Goal: Complete application form: Complete application form

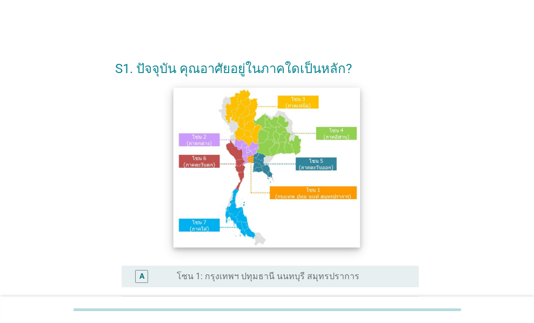
click at [282, 145] on img at bounding box center [266, 167] width 187 height 159
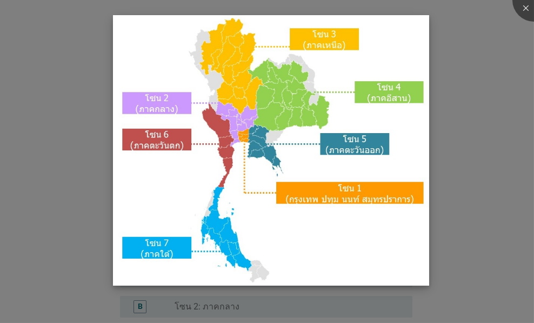
drag, startPoint x: 409, startPoint y: 220, endPoint x: 413, endPoint y: 225, distance: 6.9
click at [409, 222] on img at bounding box center [271, 150] width 316 height 270
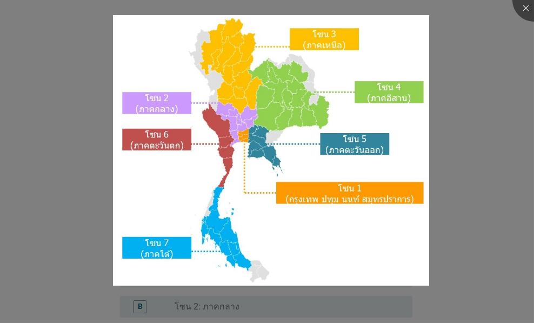
click at [468, 246] on div at bounding box center [267, 161] width 534 height 323
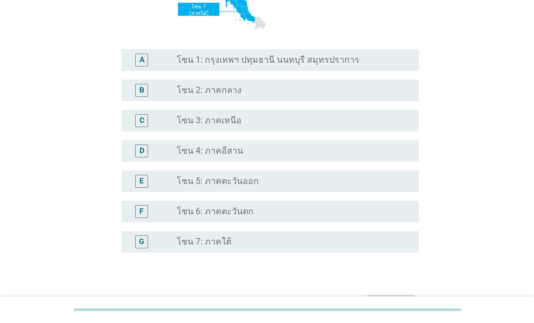
scroll to position [285, 0]
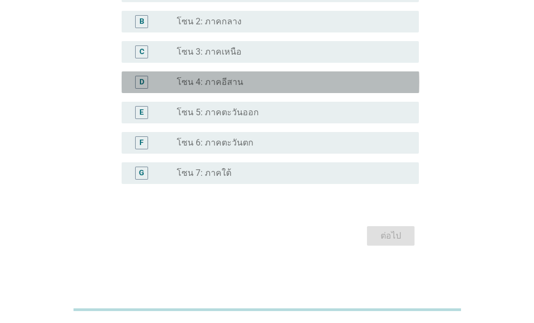
click at [258, 81] on div "radio_button_unchecked โซน 4: ภาคอีสาน" at bounding box center [289, 82] width 225 height 11
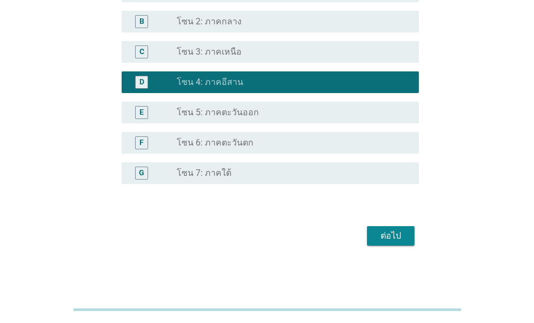
click at [402, 233] on div "ต่อไป" at bounding box center [391, 235] width 30 height 13
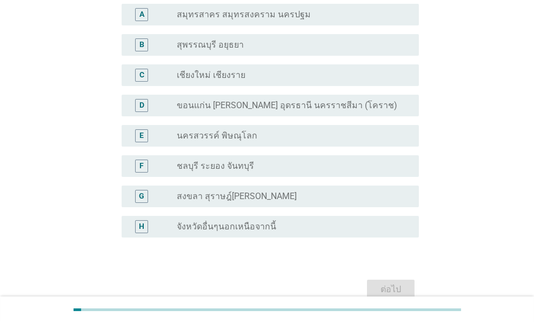
scroll to position [144, 0]
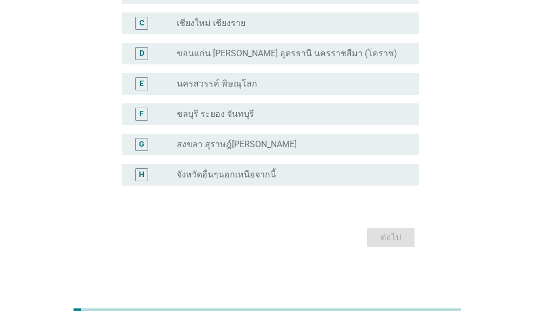
click at [360, 63] on div "D radio_button_unchecked ขอนแก่น [PERSON_NAME] อุดรธานี นครราชสีมา (โคราช)" at bounding box center [271, 54] width 298 height 22
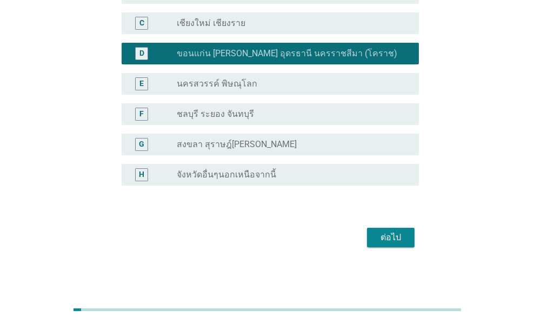
click at [390, 237] on div "ต่อไป" at bounding box center [391, 237] width 30 height 13
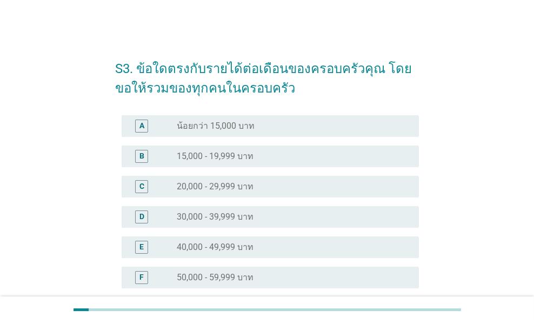
click at [265, 228] on div "D radio_button_unchecked 30,000 - 39,999 บาท" at bounding box center [267, 217] width 304 height 30
click at [323, 208] on div "D radio_button_unchecked 30,000 - 39,999 บาท" at bounding box center [271, 217] width 298 height 22
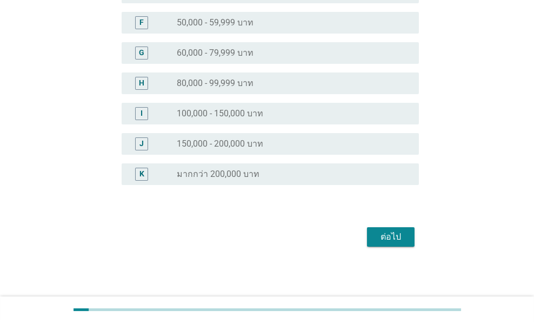
scroll to position [255, 0]
click at [383, 231] on div "ต่อไป" at bounding box center [391, 236] width 30 height 13
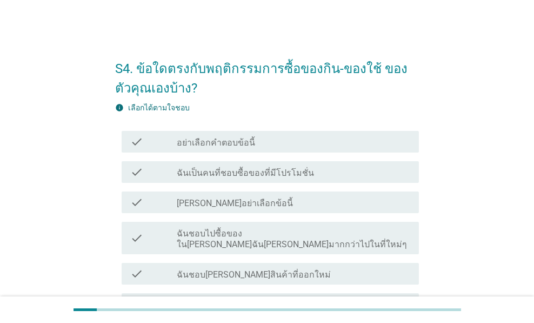
click at [383, 235] on div "check_box_outline_blank ฉันชอบไปซื้อของใน[PERSON_NAME]ฉัน[PERSON_NAME]มากกว่าไป…" at bounding box center [293, 238] width 233 height 24
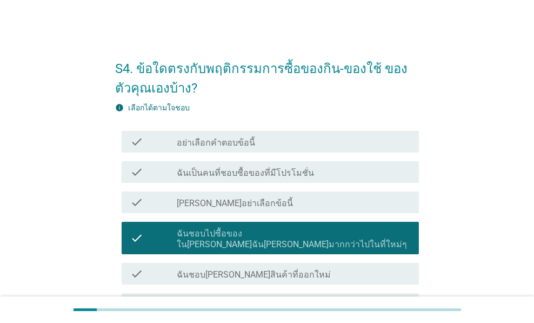
click at [337, 152] on div "check check_box_outline_blank อย่าเลือกคำตอบข้อนี้" at bounding box center [267, 141] width 304 height 30
click at [351, 172] on div "check_box_outline_blank ฉันเป็นคนที่ชอบซื้อของที่มีโปรโมชั่น" at bounding box center [293, 171] width 233 height 13
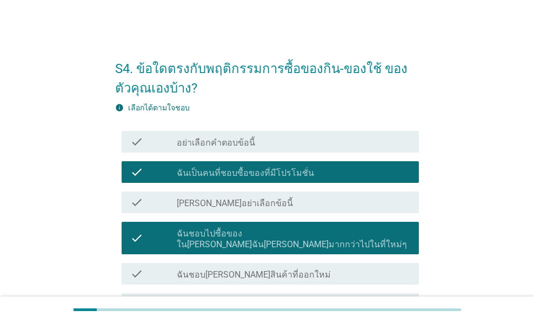
click at [363, 271] on div "check check_box_outline_blank ฉันชอบ[PERSON_NAME]สินค้าที่ออกใหม่" at bounding box center [271, 274] width 298 height 22
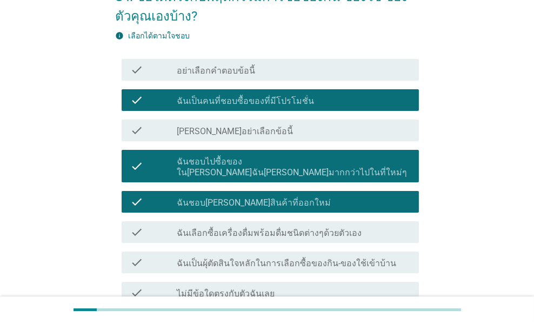
scroll to position [144, 0]
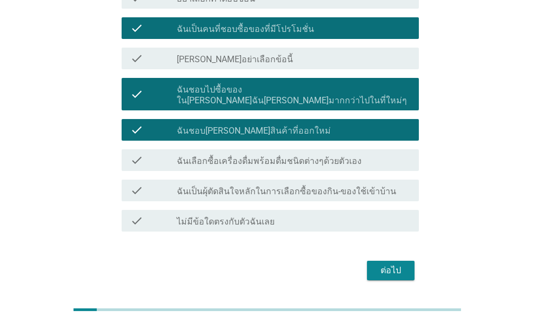
drag, startPoint x: 397, startPoint y: 246, endPoint x: 394, endPoint y: 253, distance: 7.0
click at [396, 257] on div "ต่อไป" at bounding box center [267, 270] width 304 height 26
click at [410, 271] on div "S4. ข้อใดตรงกับพฤติกรรมการซื้อของกิน-ของใช้ ของตัวคุณเองบ้าง? info เลือกได้ตามใ…" at bounding box center [267, 94] width 322 height 396
click at [402, 264] on div "ต่อไป" at bounding box center [391, 270] width 30 height 13
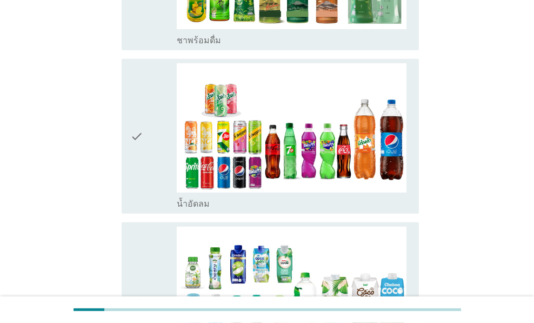
scroll to position [1153, 0]
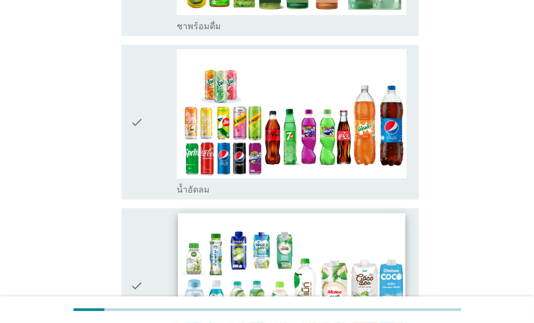
click at [307, 235] on img at bounding box center [291, 277] width 227 height 128
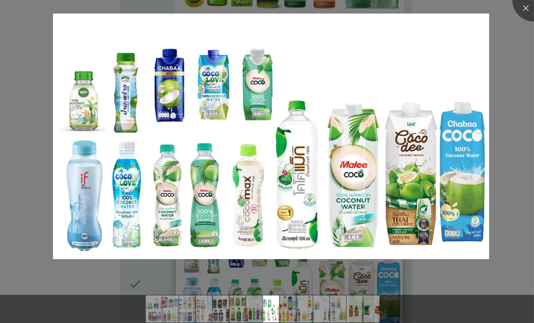
click at [307, 235] on img at bounding box center [271, 136] width 436 height 245
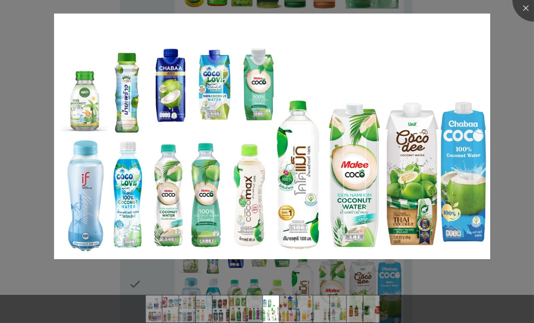
click at [414, 260] on div at bounding box center [267, 161] width 534 height 323
click at [437, 271] on div at bounding box center [267, 161] width 534 height 323
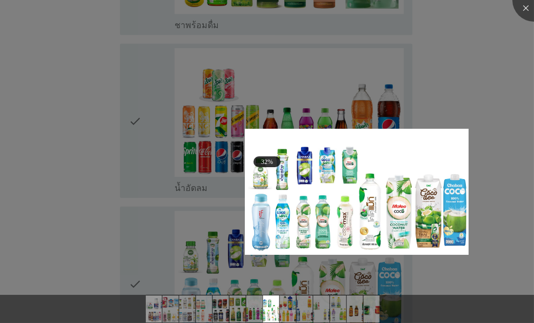
click at [383, 285] on div at bounding box center [267, 289] width 534 height 9
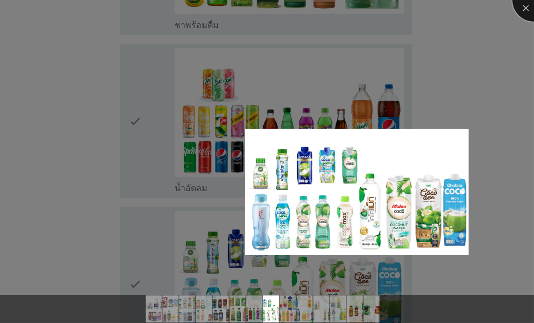
click at [522, 8] on div at bounding box center [533, -1] width 43 height 43
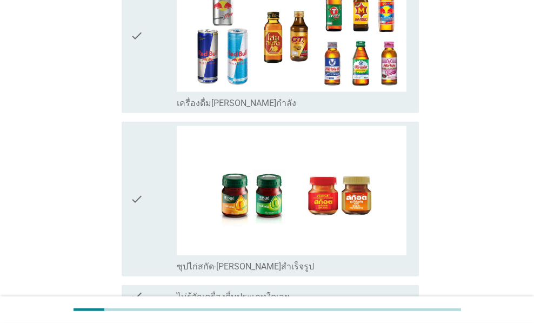
scroll to position [2294, 0]
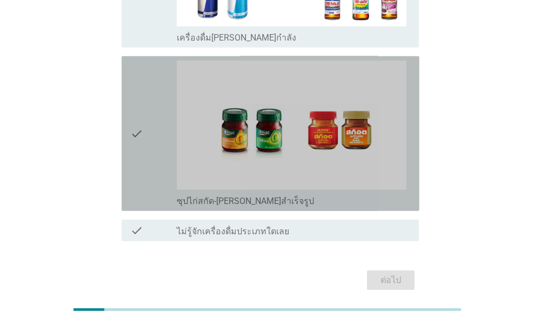
click at [175, 154] on div "check" at bounding box center [153, 134] width 46 height 146
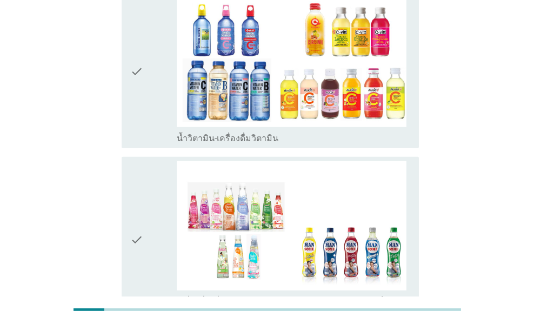
scroll to position [1646, 0]
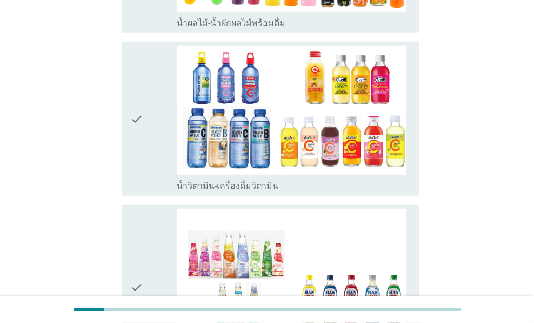
click at [204, 181] on label "น้ำวิตามิน-เครื่องดื่มวิตามิน" at bounding box center [228, 186] width 102 height 11
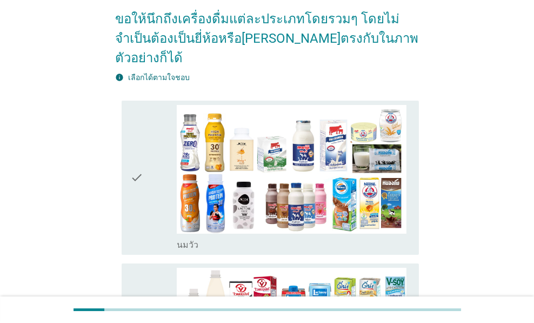
scroll to position [216, 0]
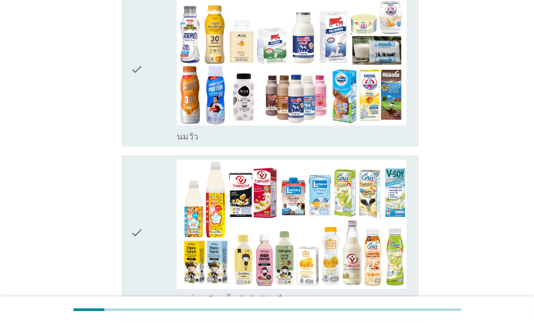
click at [150, 119] on div "check" at bounding box center [153, 70] width 46 height 146
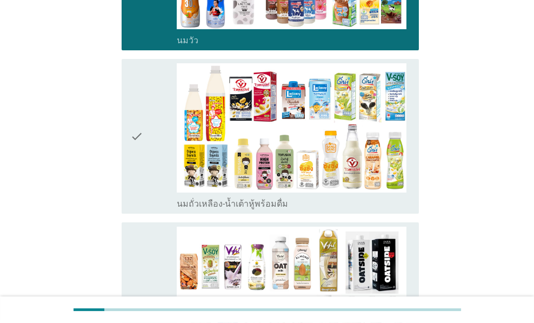
scroll to position [360, 0]
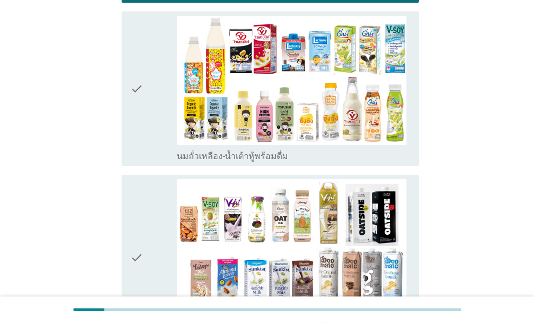
click at [149, 142] on div "check check_box_outline_blank นมถั่วเหลือง-น้ำเต้าหู้พร้อมดื่ม" at bounding box center [271, 88] width 298 height 155
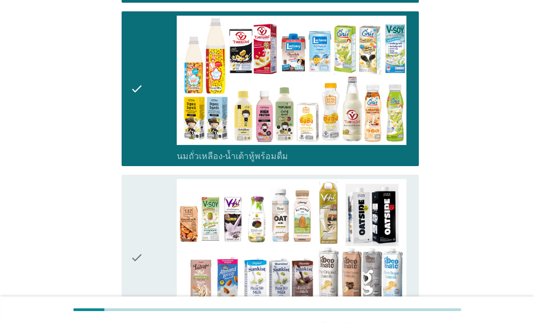
click at [152, 285] on div "check" at bounding box center [153, 257] width 46 height 157
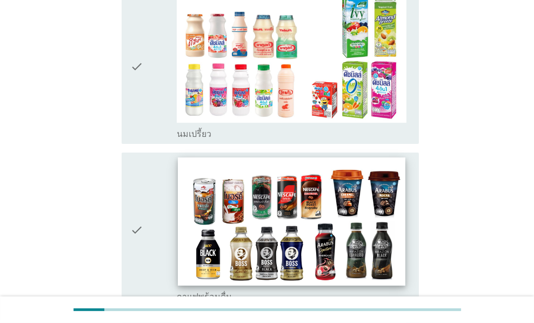
scroll to position [720, 0]
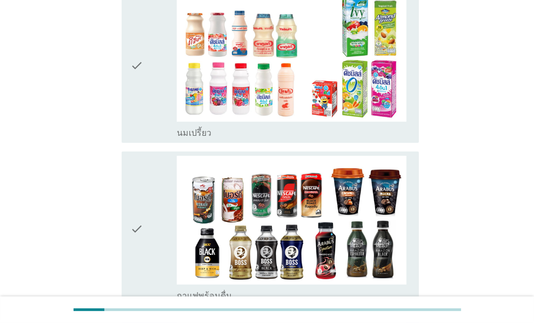
click at [164, 103] on div "check" at bounding box center [153, 65] width 46 height 146
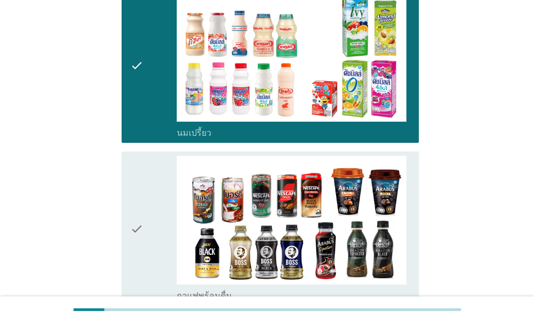
click at [155, 269] on div "check" at bounding box center [153, 229] width 46 height 146
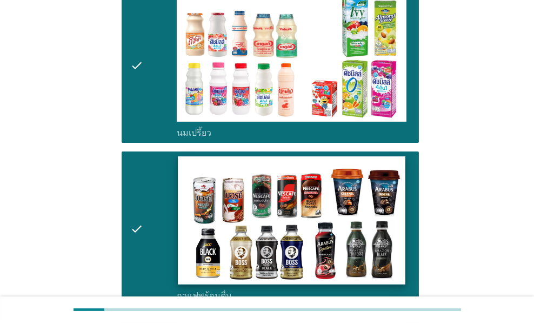
scroll to position [1153, 0]
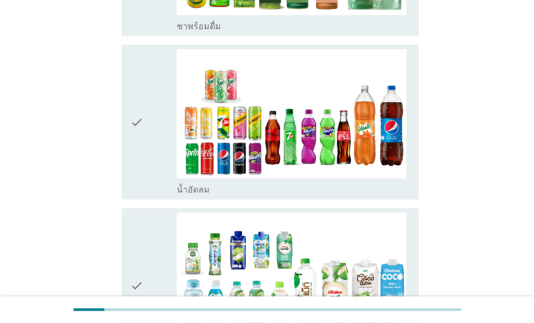
click at [165, 161] on div "check" at bounding box center [153, 122] width 46 height 146
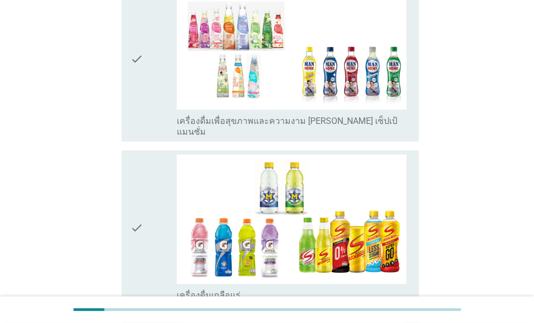
scroll to position [1946, 0]
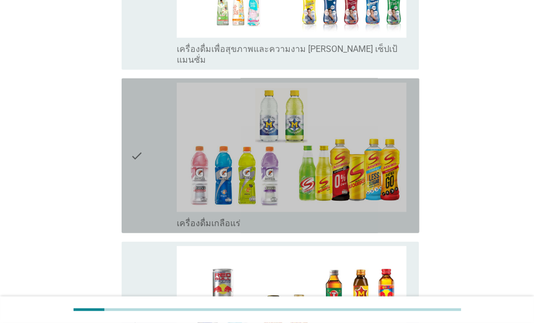
click at [174, 188] on div "check check_box_outline_blank เครื่องดื่มเกลือแร่" at bounding box center [271, 155] width 298 height 155
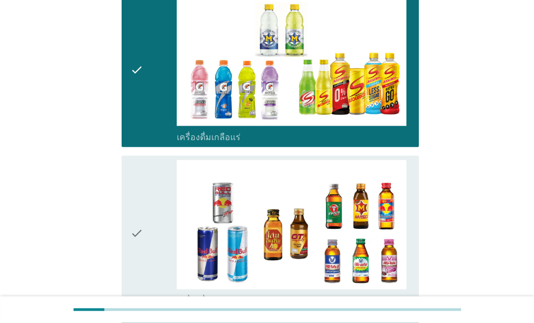
scroll to position [2161, 0]
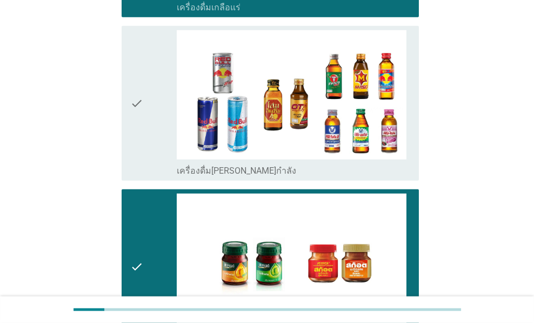
click at [159, 124] on div "check" at bounding box center [153, 103] width 46 height 146
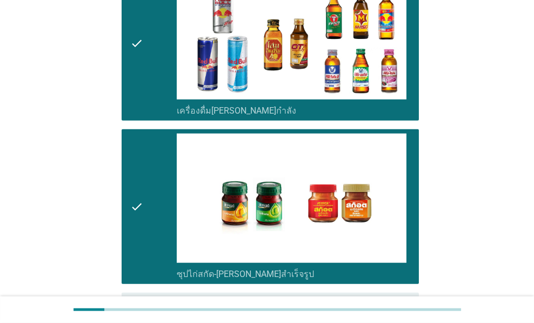
scroll to position [2294, 0]
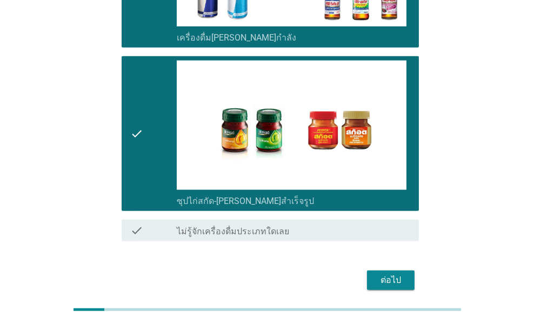
click at [397, 273] on div "ต่อไป" at bounding box center [391, 279] width 30 height 13
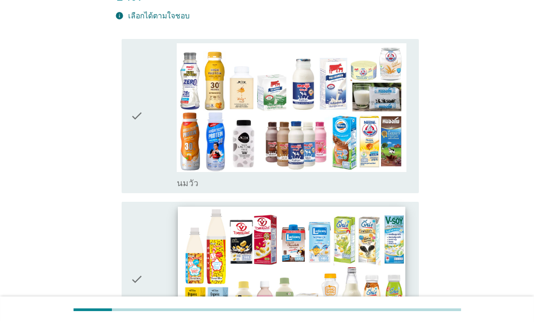
scroll to position [144, 0]
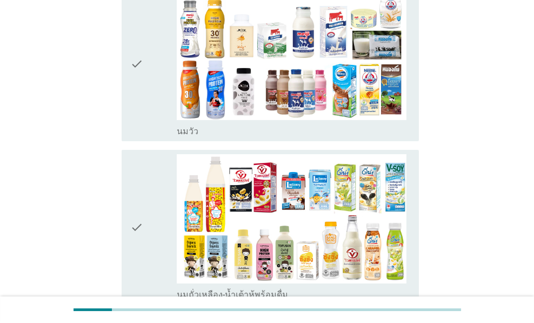
click at [185, 126] on label "นมวัว" at bounding box center [188, 131] width 22 height 11
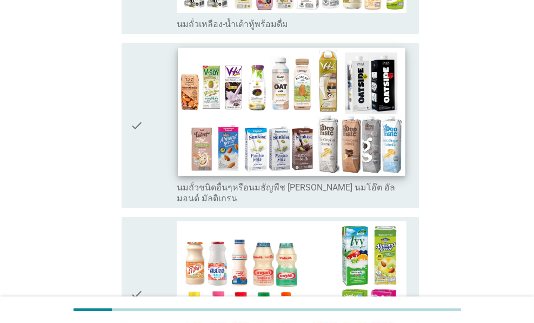
scroll to position [504, 0]
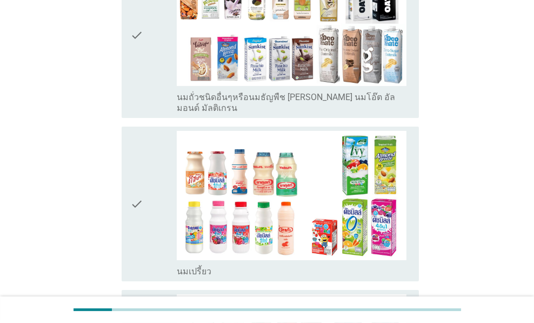
click at [225, 92] on label "นมถั่วชนิดอื่นๆหรือนมธัญพืช [PERSON_NAME] นมโอ๊ต อัลมอนด์ มัลติเกรน" at bounding box center [293, 103] width 233 height 22
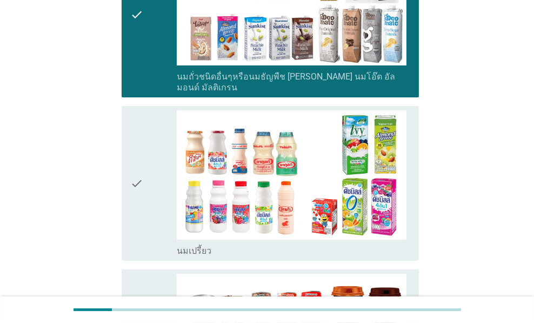
scroll to position [649, 0]
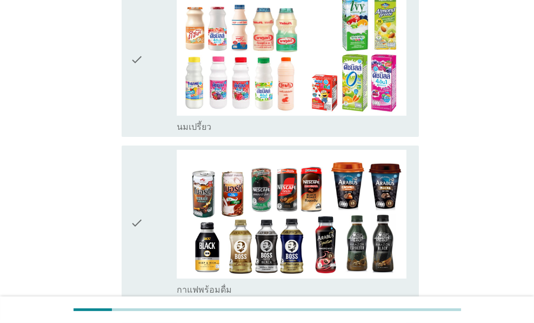
click at [189, 103] on div "check check_box_outline_blank นมเปรี้ยว" at bounding box center [271, 59] width 298 height 155
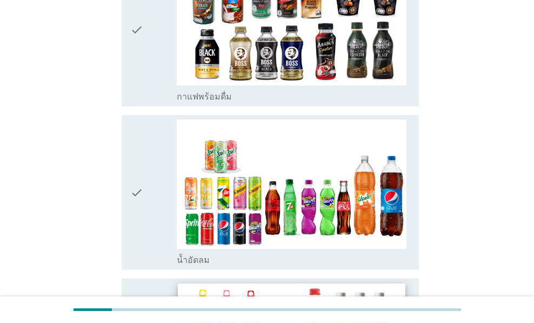
scroll to position [865, 0]
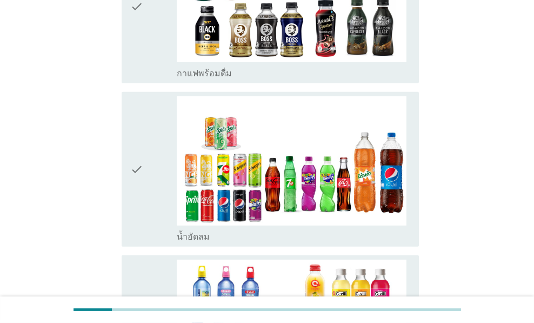
click at [202, 211] on div "check check_box_outline_blank น้ำอัดลม" at bounding box center [271, 169] width 298 height 155
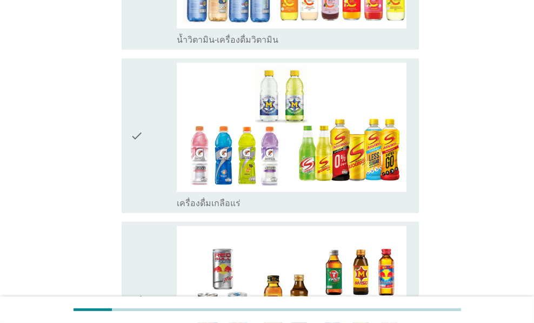
click at [190, 198] on label "เครื่องดื่มเกลือแร่" at bounding box center [209, 203] width 64 height 11
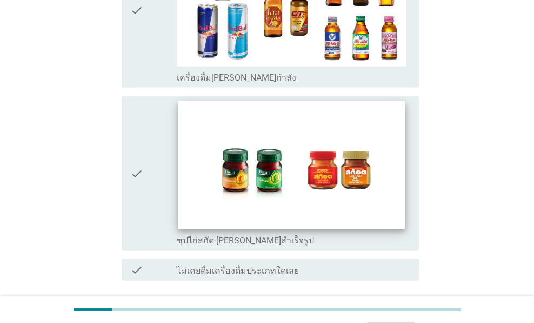
scroll to position [1565, 0]
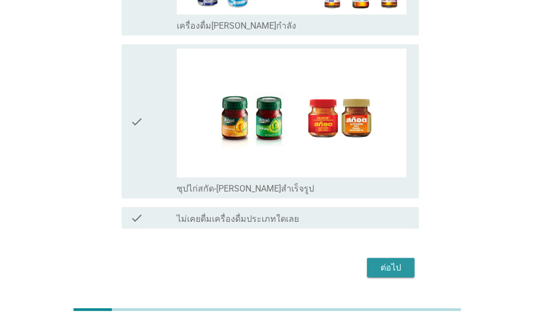
click at [384, 261] on div "ต่อไป" at bounding box center [391, 267] width 30 height 13
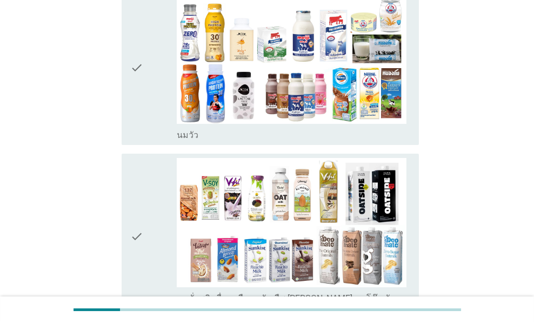
scroll to position [144, 0]
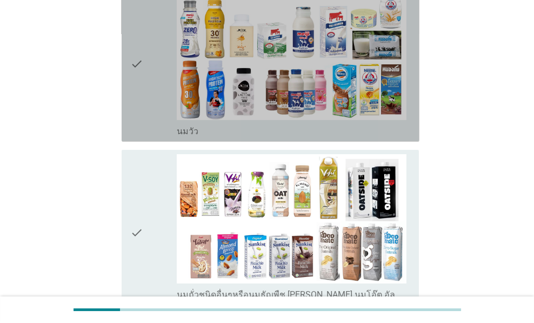
click at [180, 139] on div "check check_box นมวัว" at bounding box center [271, 64] width 298 height 155
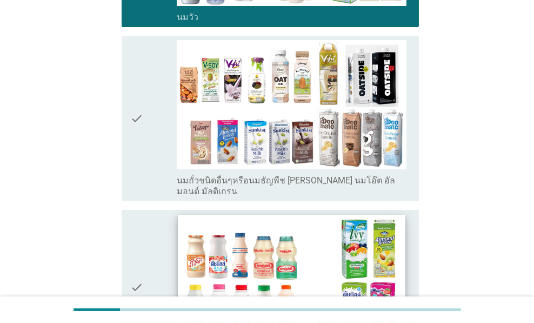
scroll to position [360, 0]
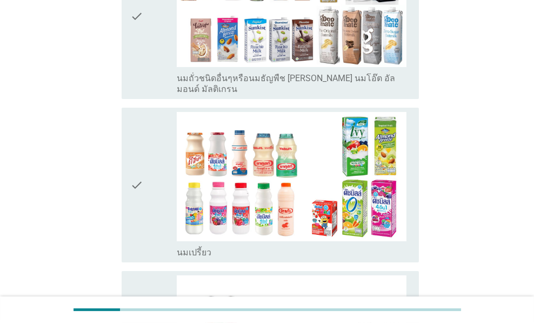
click at [201, 247] on label "นมเปรี้ยว" at bounding box center [194, 252] width 35 height 11
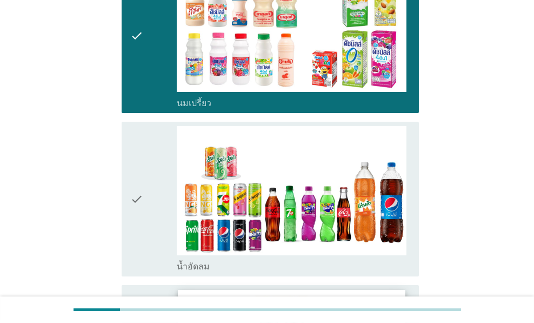
scroll to position [576, 0]
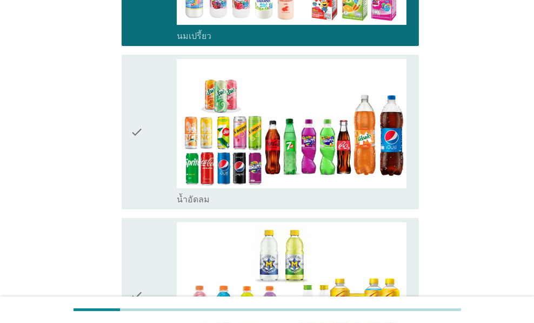
click at [201, 194] on label "น้ำอัดลม" at bounding box center [193, 199] width 33 height 11
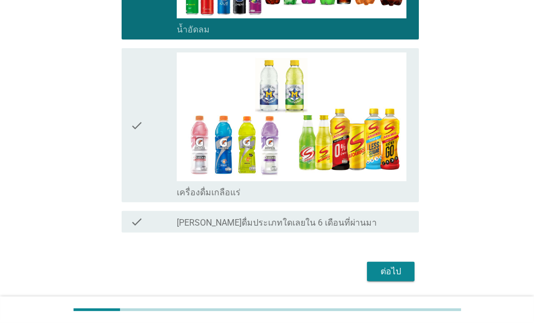
scroll to position [770, 0]
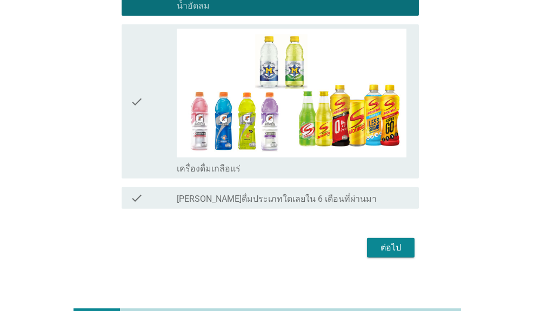
click at [219, 163] on label "เครื่องดื่มเกลือแร่" at bounding box center [209, 168] width 64 height 11
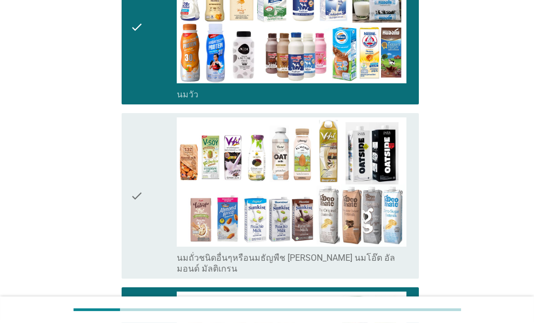
scroll to position [360, 0]
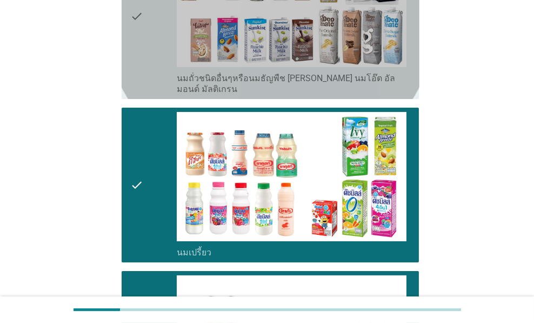
click at [219, 78] on label "นมถั่วชนิดอื่นๆหรือนมธัญพืช [PERSON_NAME] นมโอ๊ต อัลมอนด์ มัลติเกรน" at bounding box center [293, 84] width 233 height 22
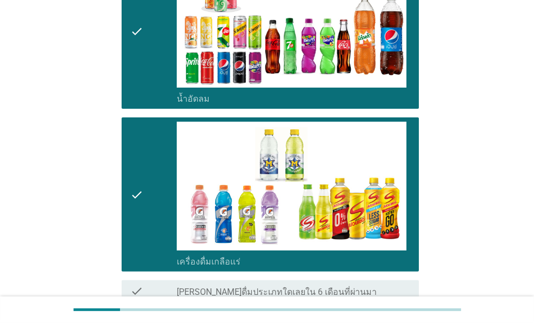
scroll to position [770, 0]
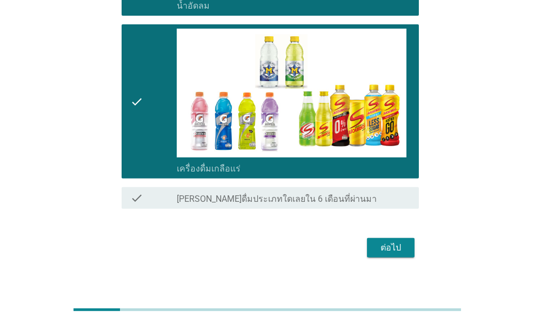
click at [404, 243] on button "ต่อไป" at bounding box center [391, 247] width 48 height 19
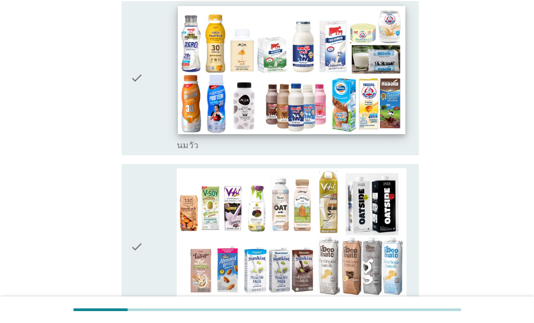
scroll to position [144, 0]
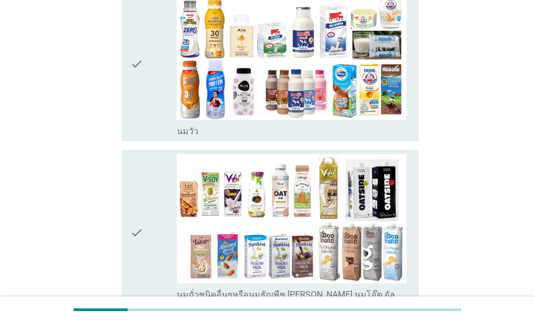
click at [192, 131] on label "นมวัว" at bounding box center [188, 131] width 22 height 11
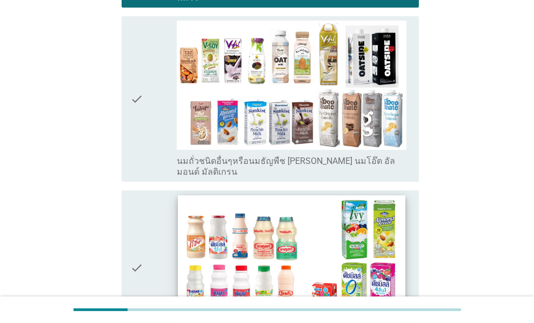
scroll to position [360, 0]
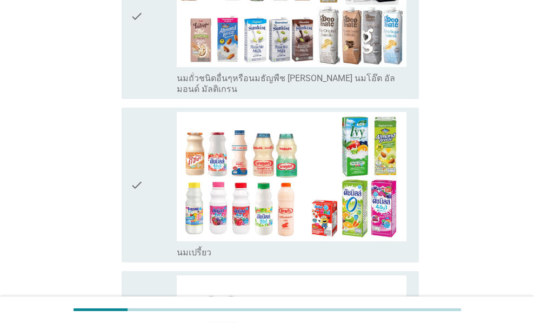
click at [192, 246] on div "check check_box_outline_blank นมเปรี้ยว" at bounding box center [271, 185] width 298 height 155
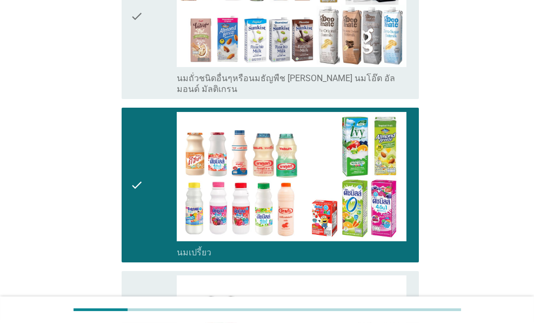
scroll to position [0, 0]
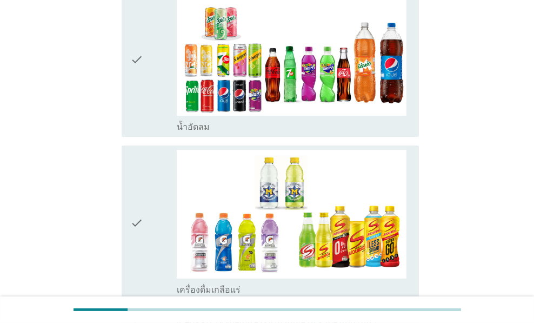
click at [194, 122] on label "น้ำอัดลม" at bounding box center [193, 127] width 33 height 11
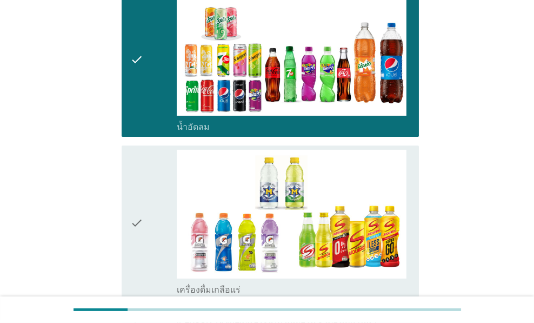
click at [198, 284] on label "เครื่องดื่มเกลือแร่" at bounding box center [209, 289] width 64 height 11
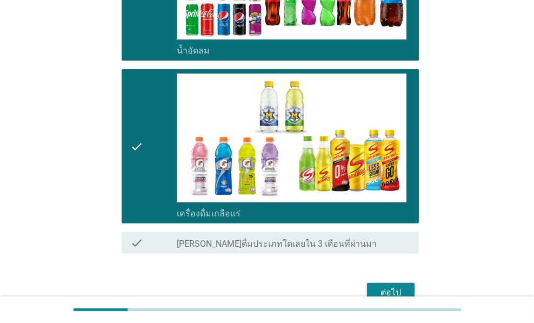
scroll to position [770, 0]
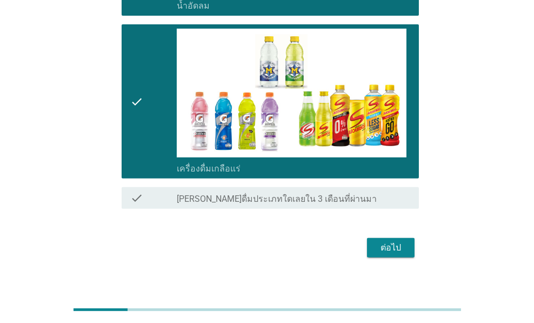
click at [397, 241] on div "ต่อไป" at bounding box center [391, 247] width 30 height 13
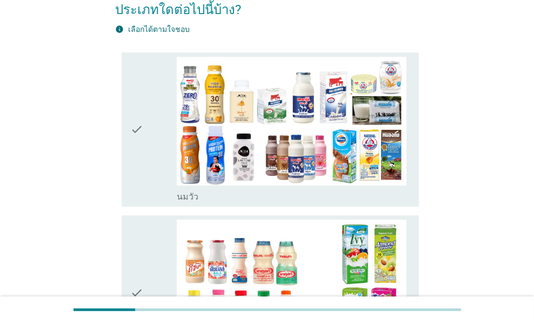
scroll to position [216, 0]
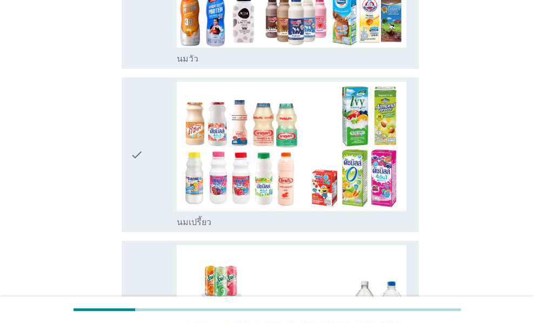
click at [186, 61] on label "นมวัว" at bounding box center [188, 59] width 22 height 11
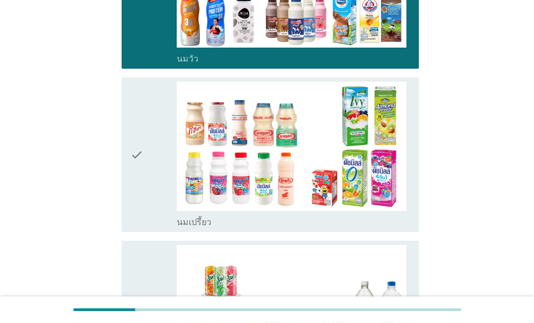
click at [191, 229] on div "check check_box นมเปรี้ยว" at bounding box center [271, 154] width 298 height 155
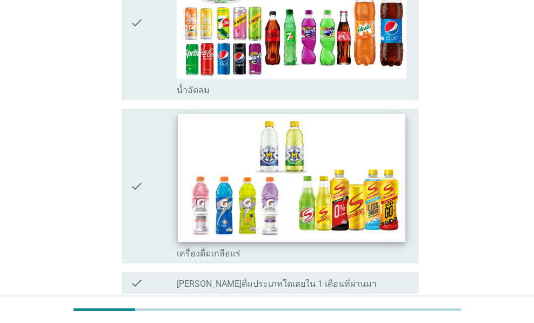
scroll to position [576, 0]
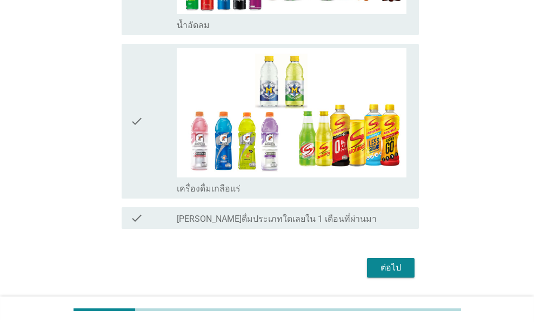
click at [383, 261] on div "ต่อไป" at bounding box center [391, 267] width 30 height 13
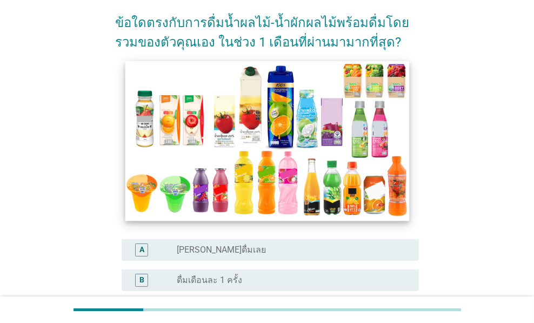
scroll to position [216, 0]
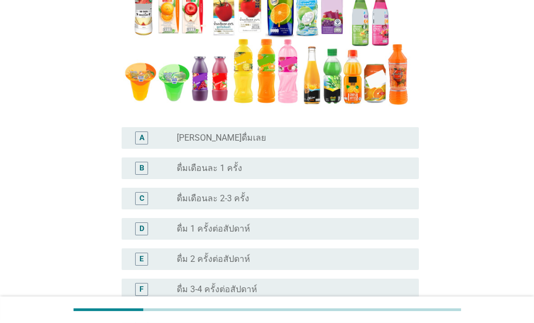
click at [324, 225] on div "radio_button_unchecked ดื่ม 1 ครั้งต่อสัปดาห์" at bounding box center [289, 228] width 225 height 11
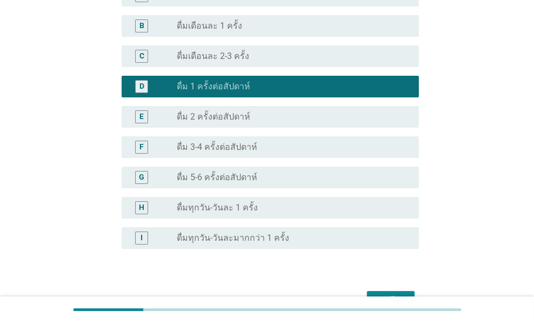
scroll to position [360, 0]
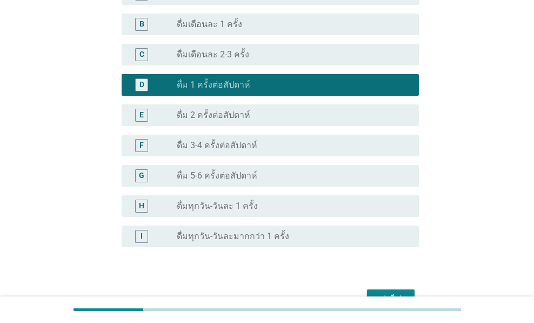
click at [308, 184] on div "G radio_button_unchecked ดื่ม 5-6 ครั้งต่อสัปดาห์" at bounding box center [271, 176] width 298 height 22
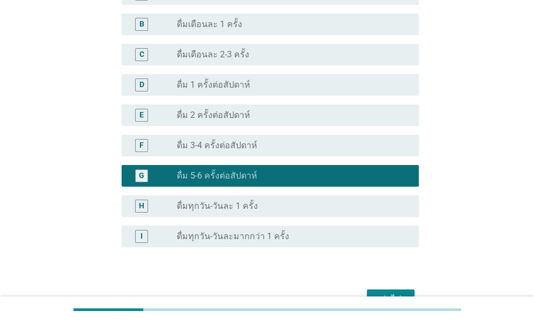
click at [396, 284] on form "A6. จากภาพตัวอย่างน้ำผลไม้-น้ำผักผลไม้พร้อมดื่มด้านล่างนี้ ข้อใดตรงกับการดื่มน้…" at bounding box center [267, 0] width 304 height 624
click at [398, 292] on div "ต่อไป" at bounding box center [391, 298] width 30 height 13
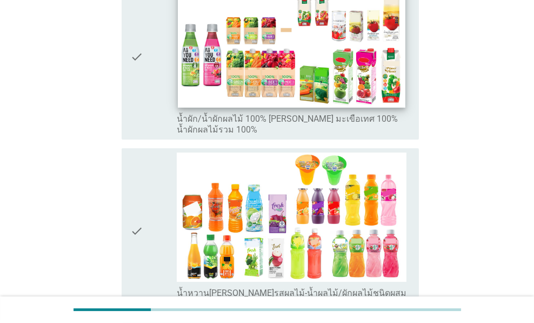
scroll to position [216, 0]
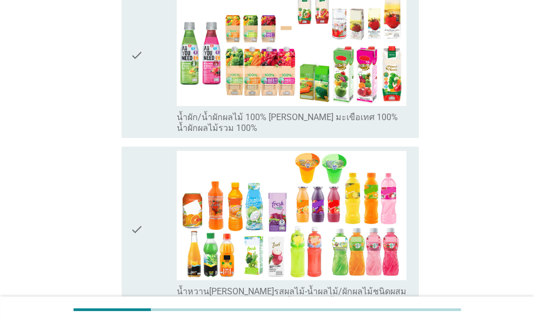
click at [164, 277] on div "check" at bounding box center [153, 229] width 46 height 157
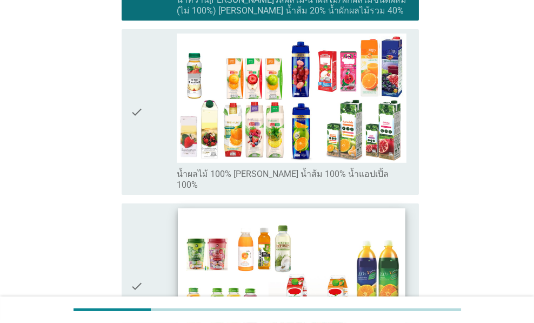
scroll to position [576, 0]
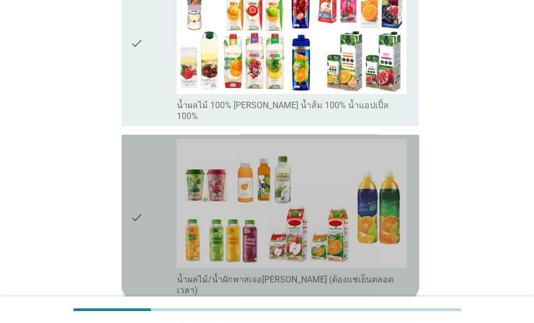
click at [271, 274] on label "น้ำผลไม้/น้ำผักพาสเจอ[PERSON_NAME] (ต้องแช่เย็นตลอดเวลา)" at bounding box center [293, 285] width 233 height 22
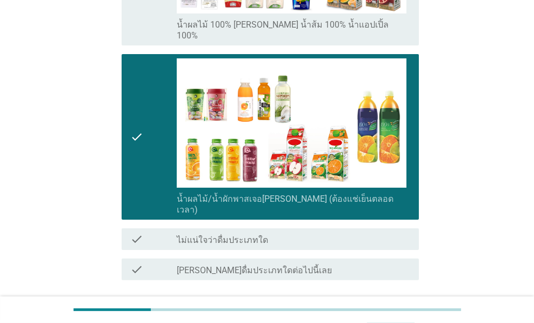
scroll to position [698, 0]
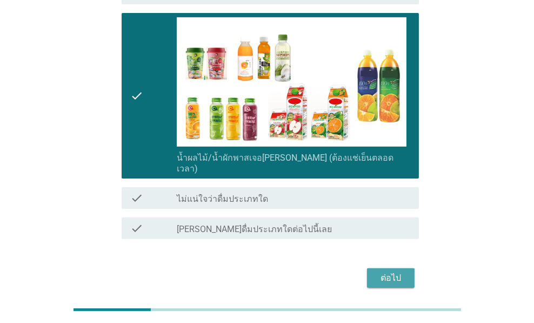
click at [391, 271] on div "ต่อไป" at bounding box center [391, 277] width 30 height 13
